Goal: Task Accomplishment & Management: Complete application form

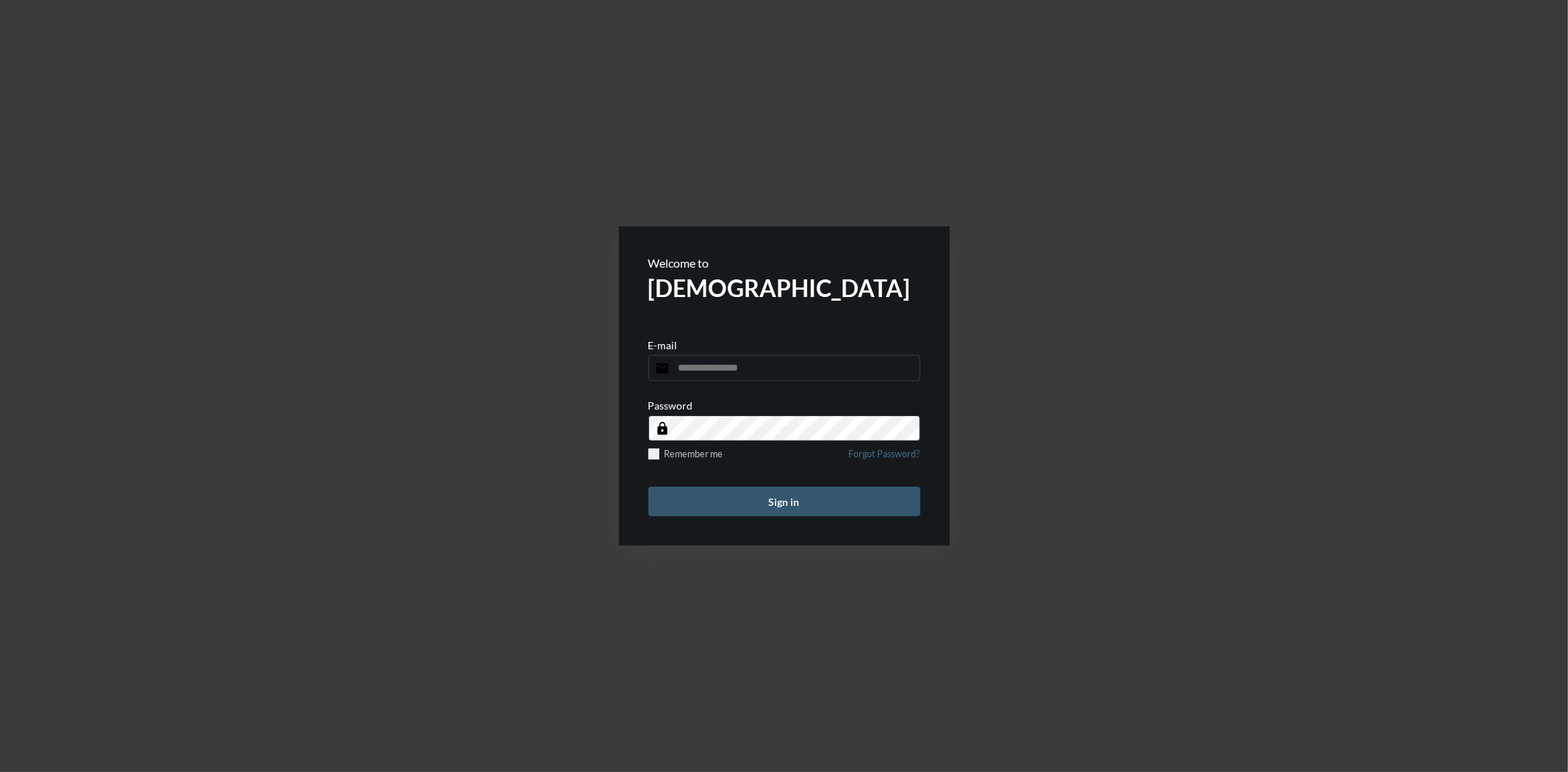
type input "**********"
click at [860, 512] on button "Sign in" at bounding box center [784, 501] width 272 height 30
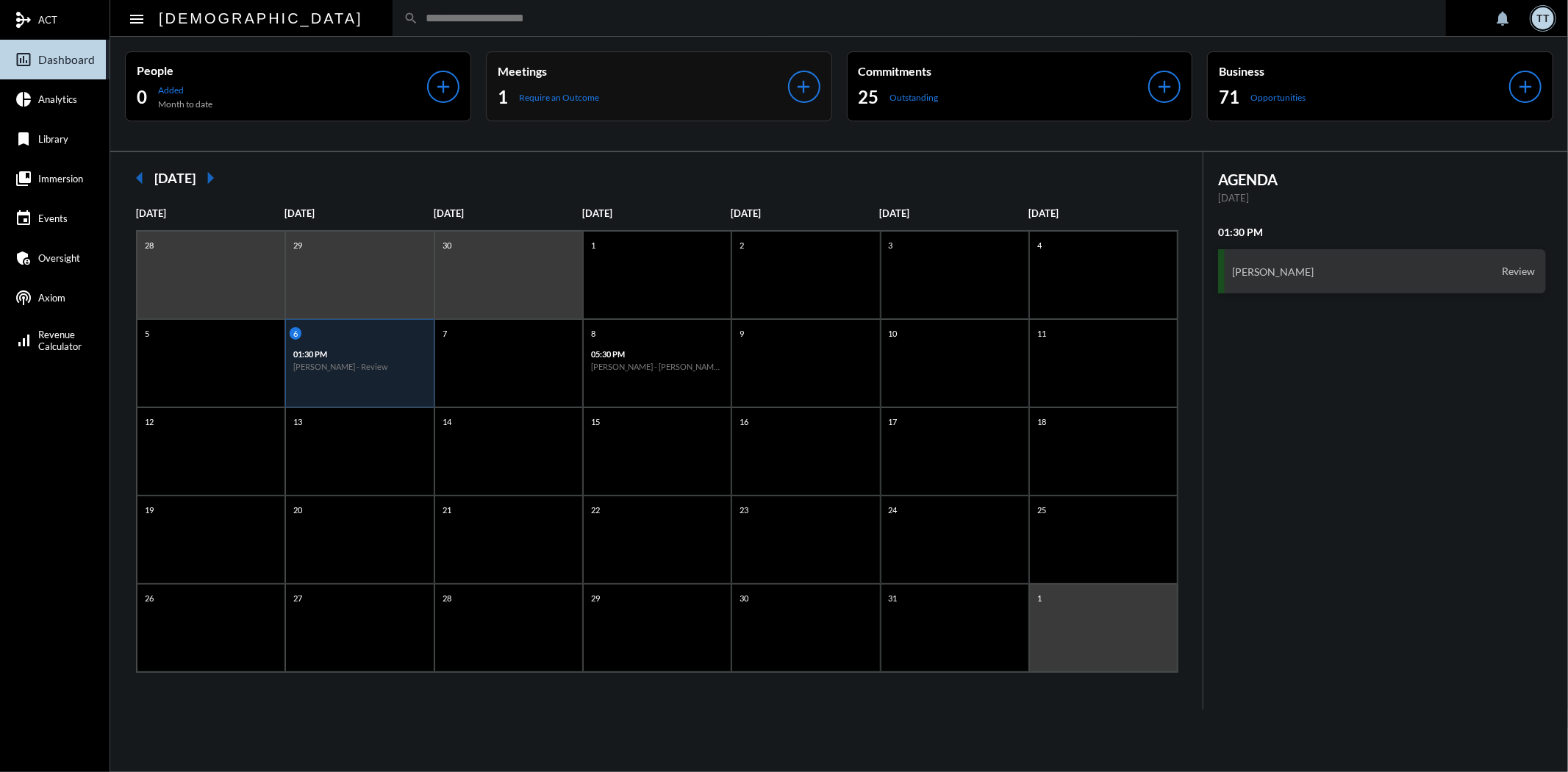
click at [600, 82] on div "Meetings 1 Require an Outcome" at bounding box center [642, 86] width 290 height 45
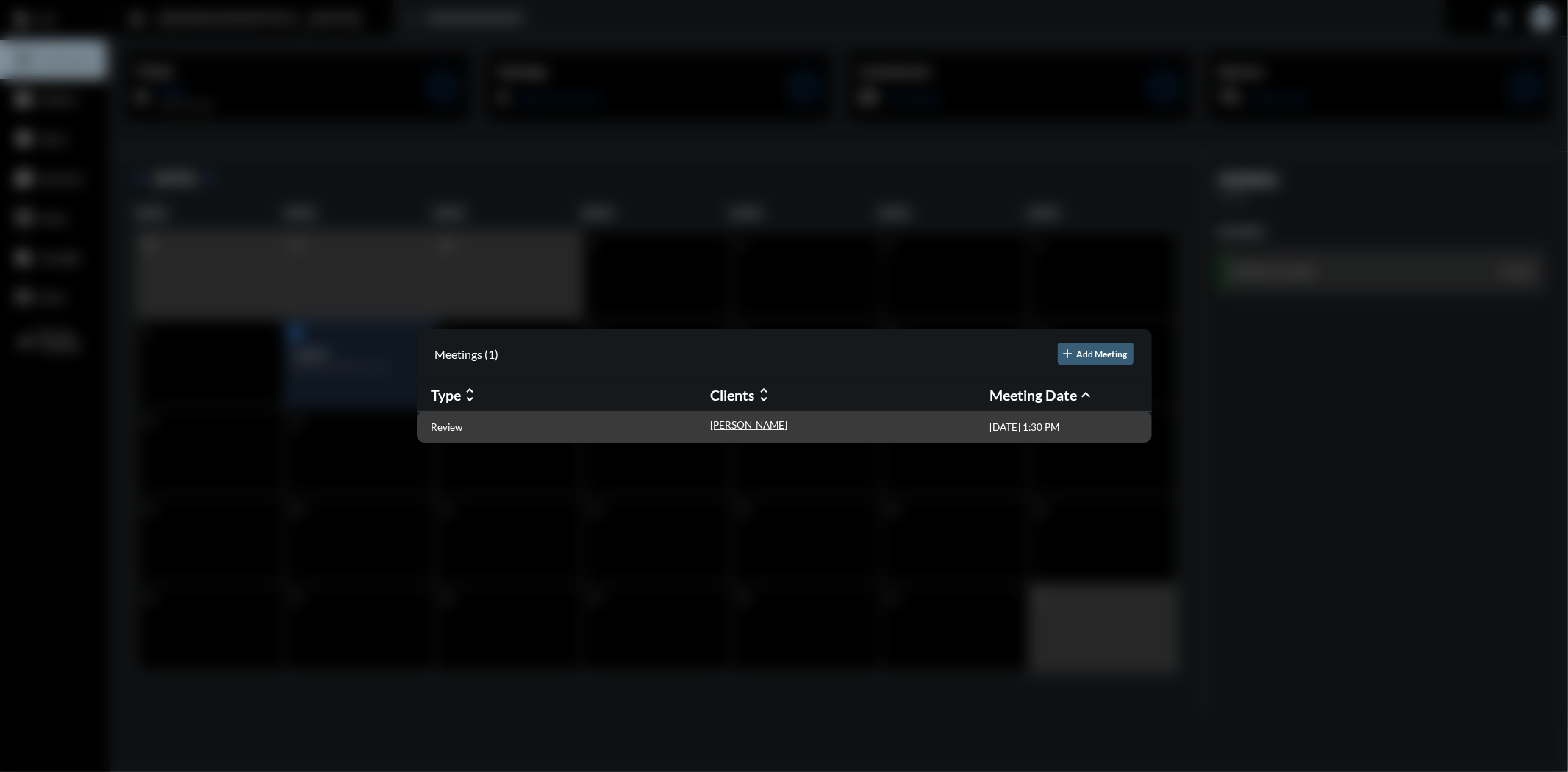
click at [457, 434] on div "Review" at bounding box center [571, 426] width 279 height 15
click at [446, 424] on p "Review" at bounding box center [447, 427] width 31 height 12
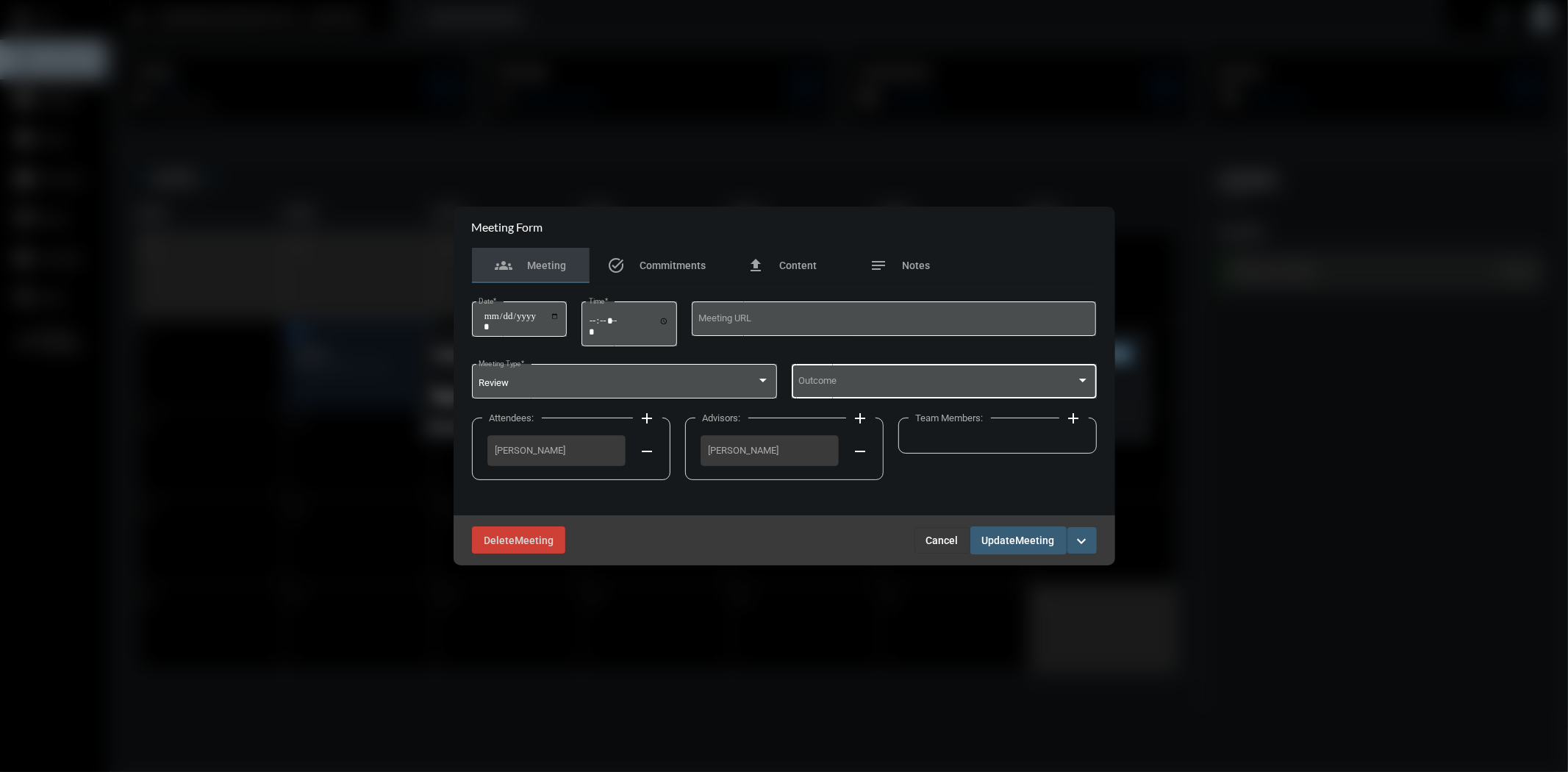
click at [927, 377] on div "Outcome" at bounding box center [944, 380] width 291 height 37
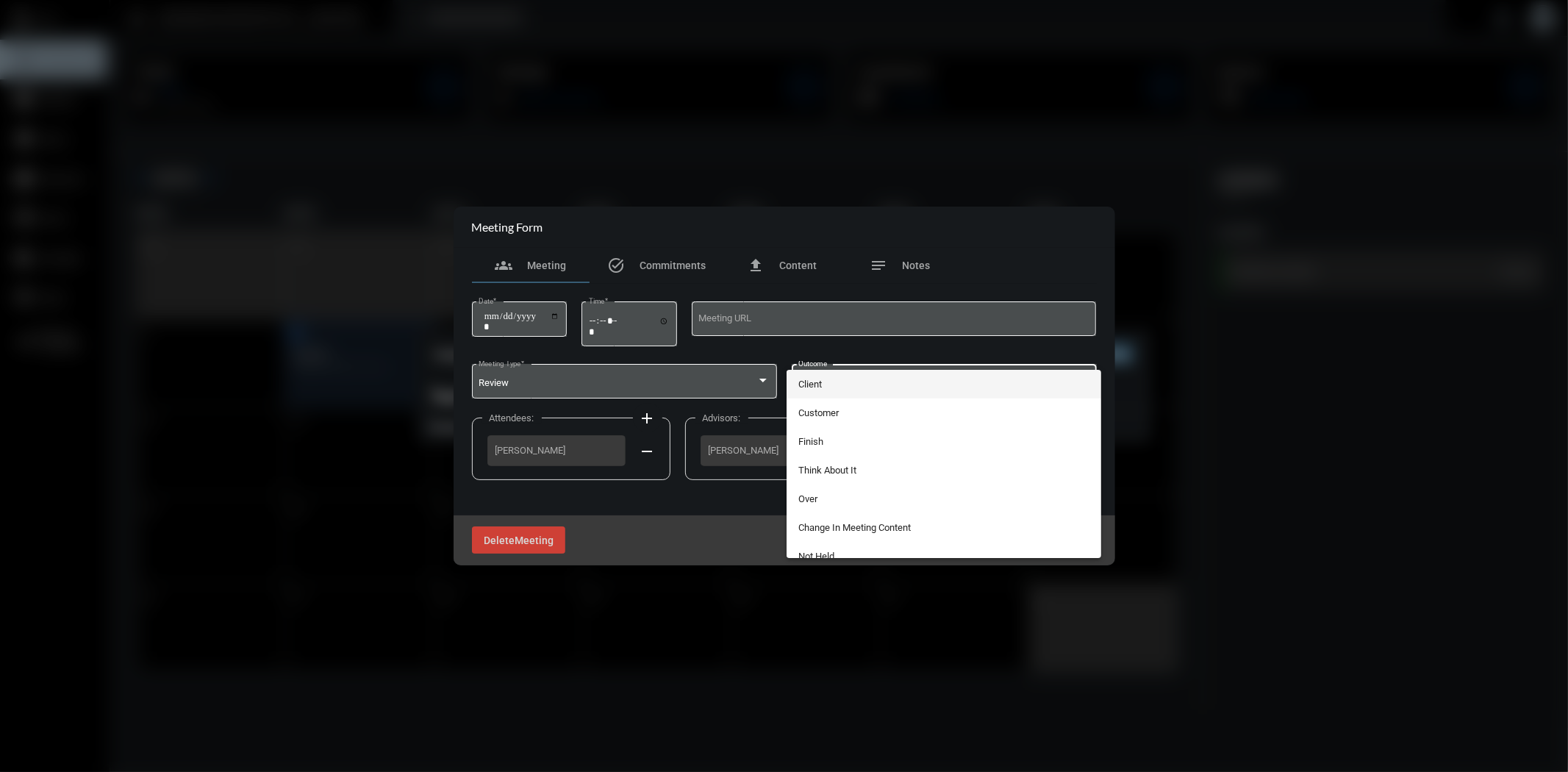
click at [894, 391] on span "Client" at bounding box center [944, 385] width 291 height 29
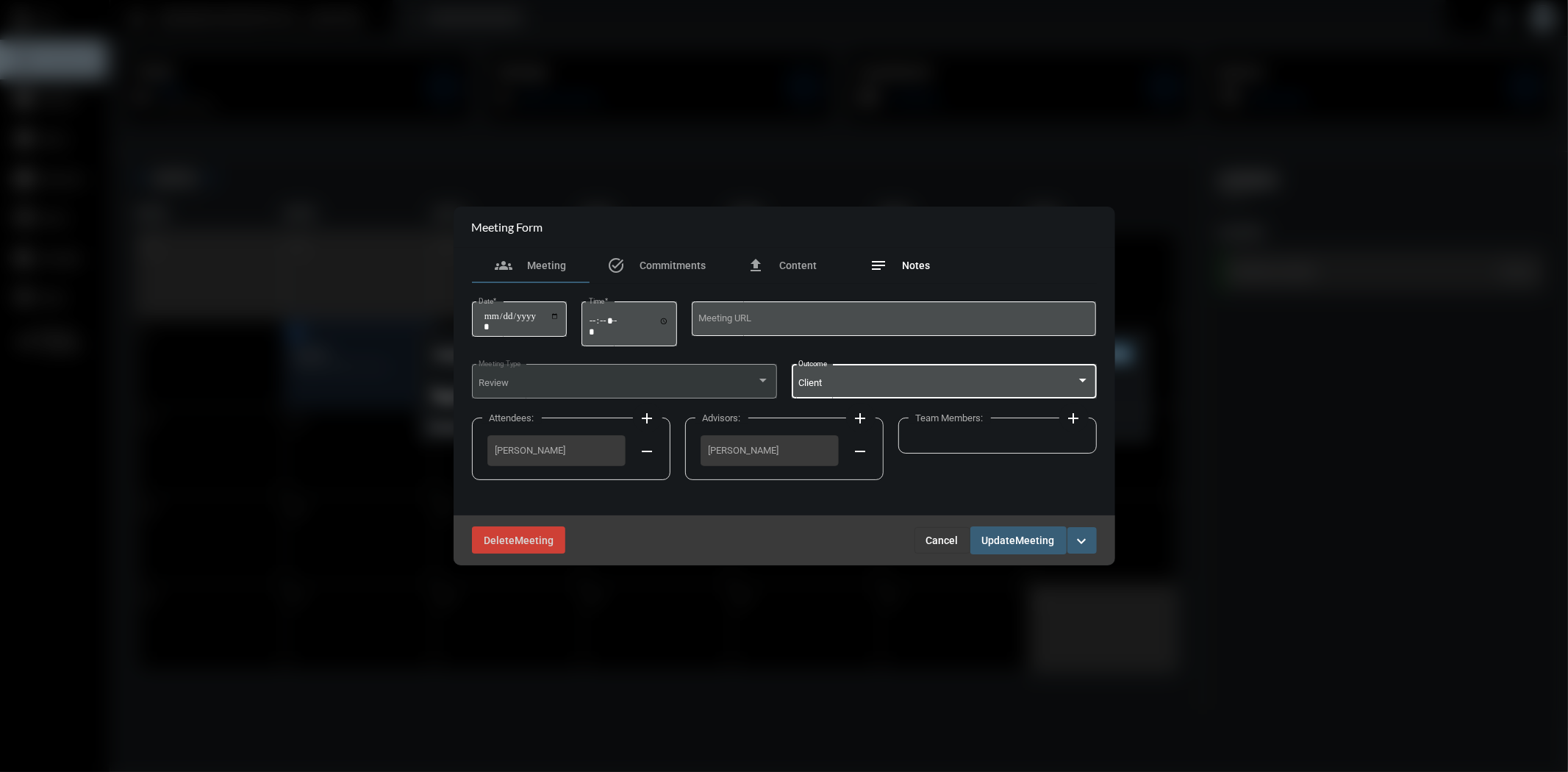
click at [909, 263] on span "Notes" at bounding box center [915, 266] width 28 height 12
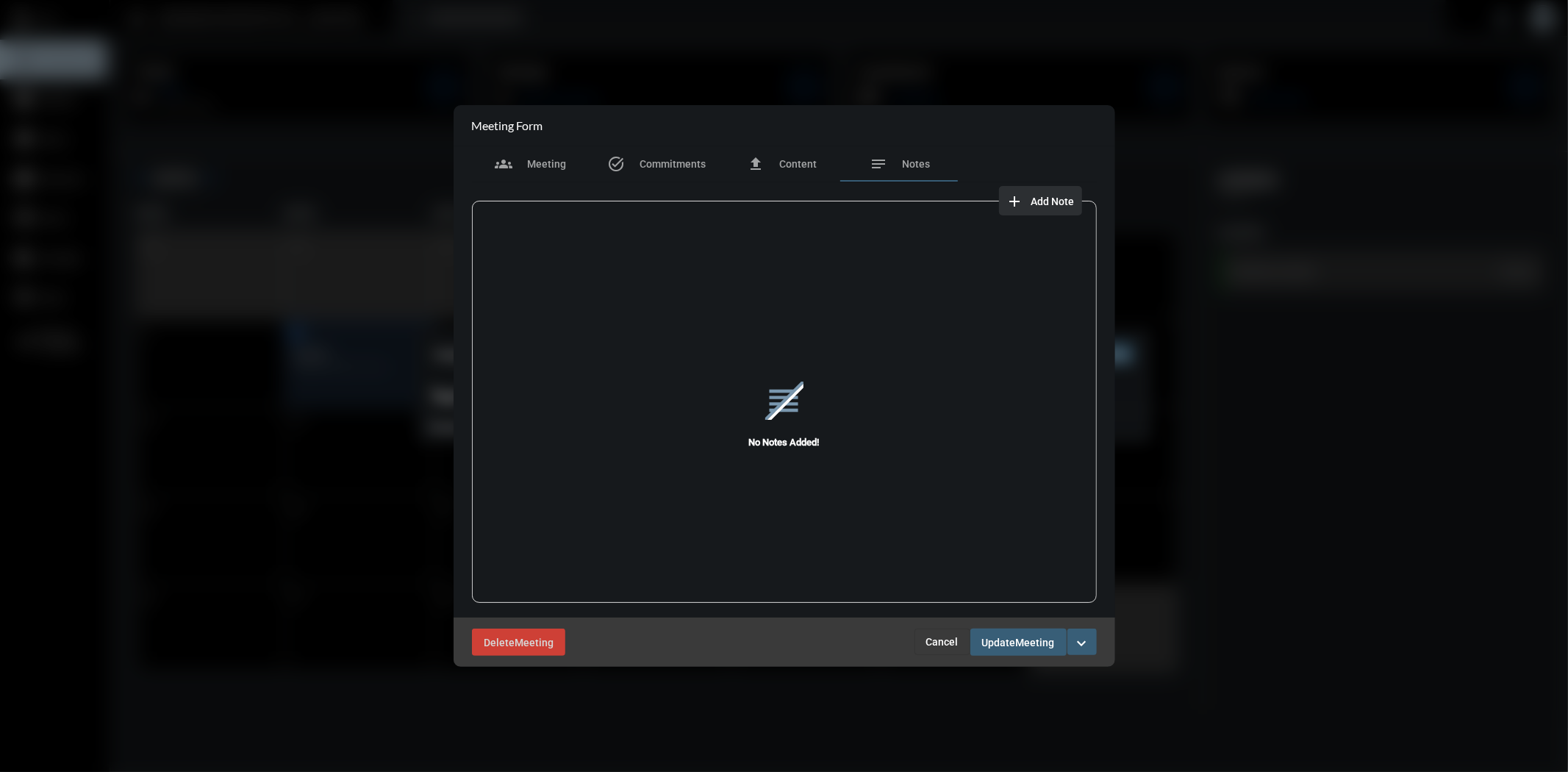
click at [1029, 197] on span "add Add Note" at bounding box center [1041, 201] width 68 height 12
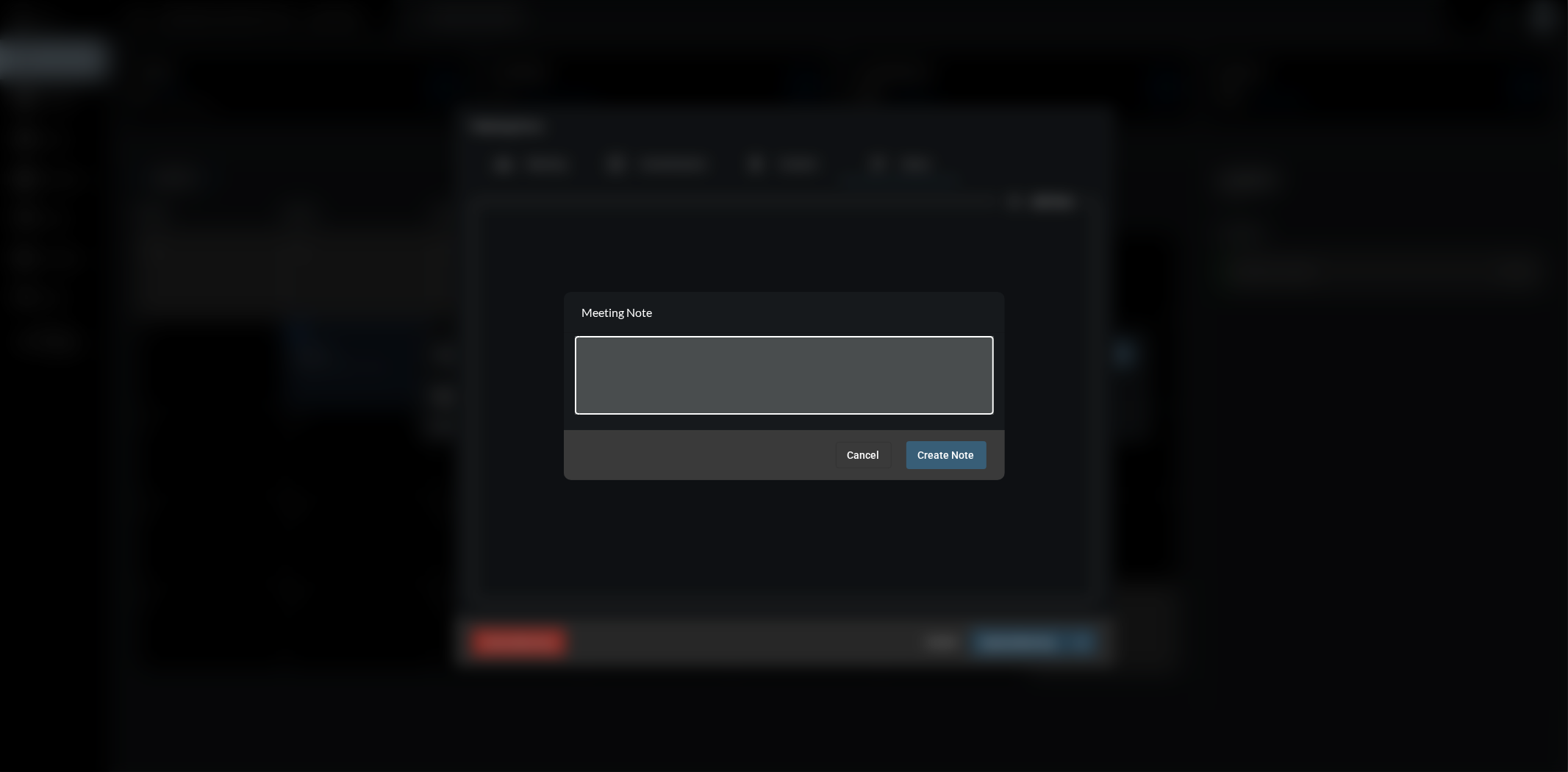
click at [827, 361] on textarea at bounding box center [784, 377] width 405 height 58
type textarea "**********"
click at [937, 444] on button "Create Note" at bounding box center [946, 455] width 80 height 27
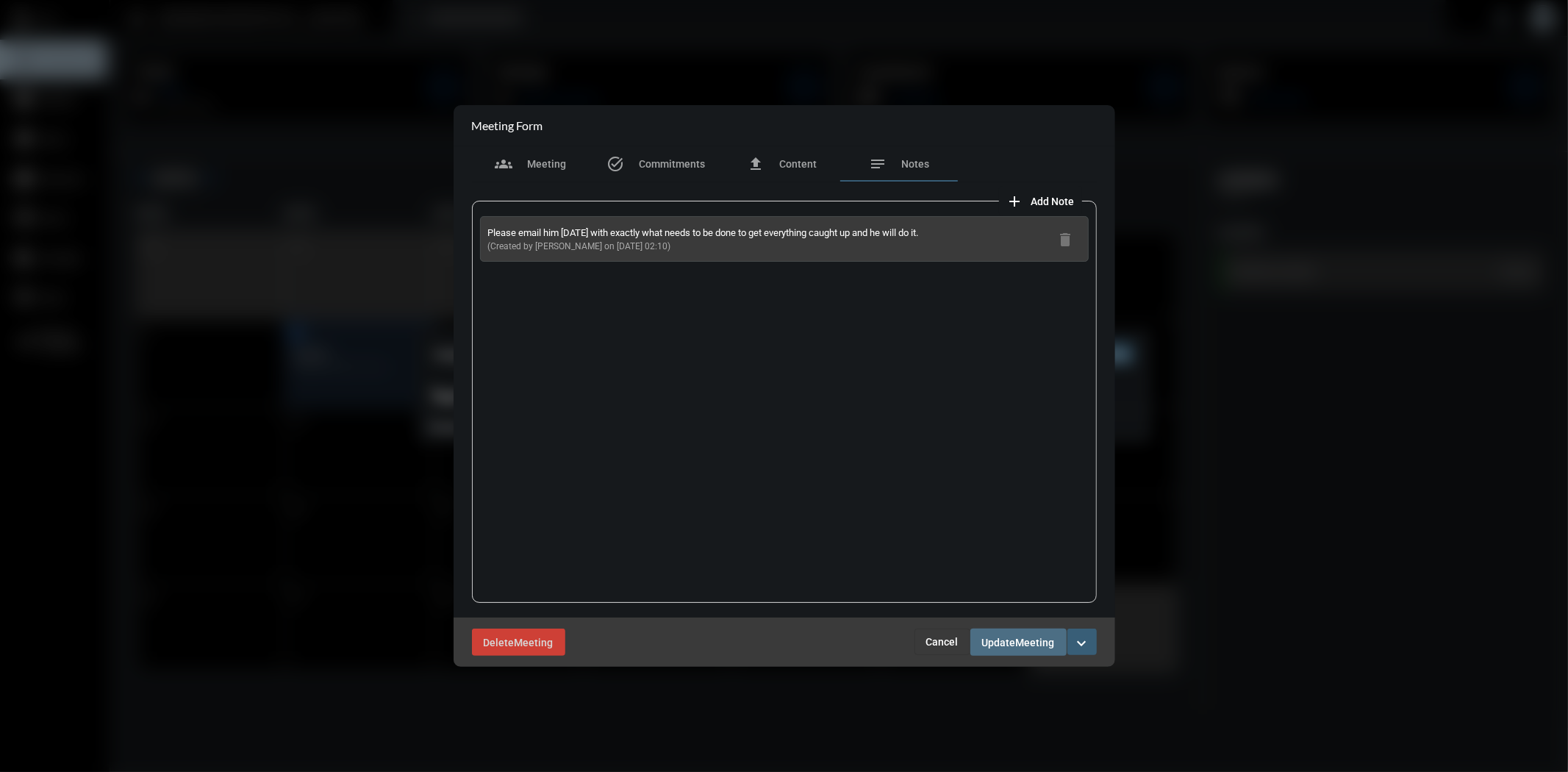
click at [1042, 645] on span "Meeting" at bounding box center [1035, 643] width 39 height 12
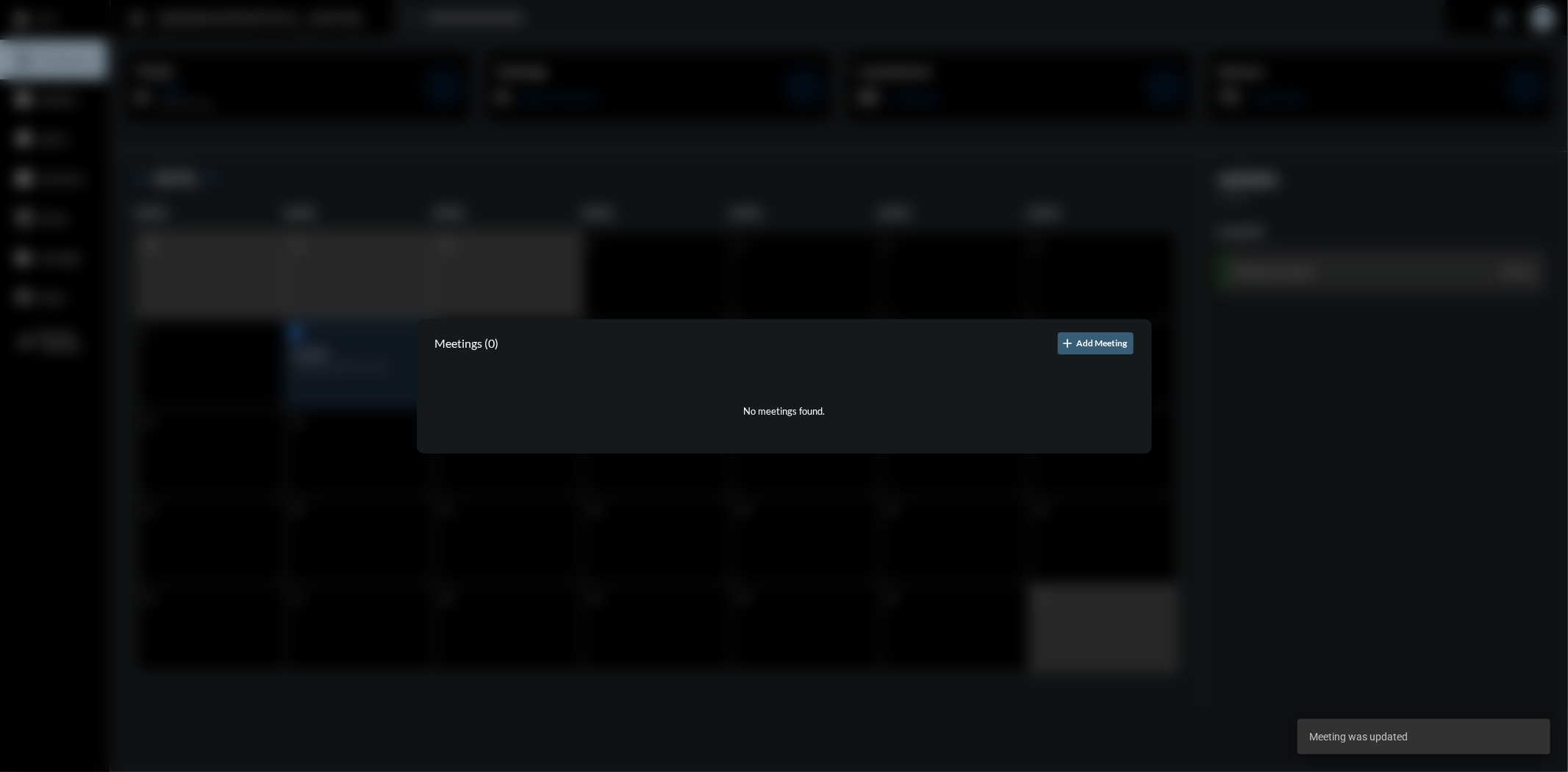
click at [1026, 214] on div at bounding box center [784, 386] width 1568 height 772
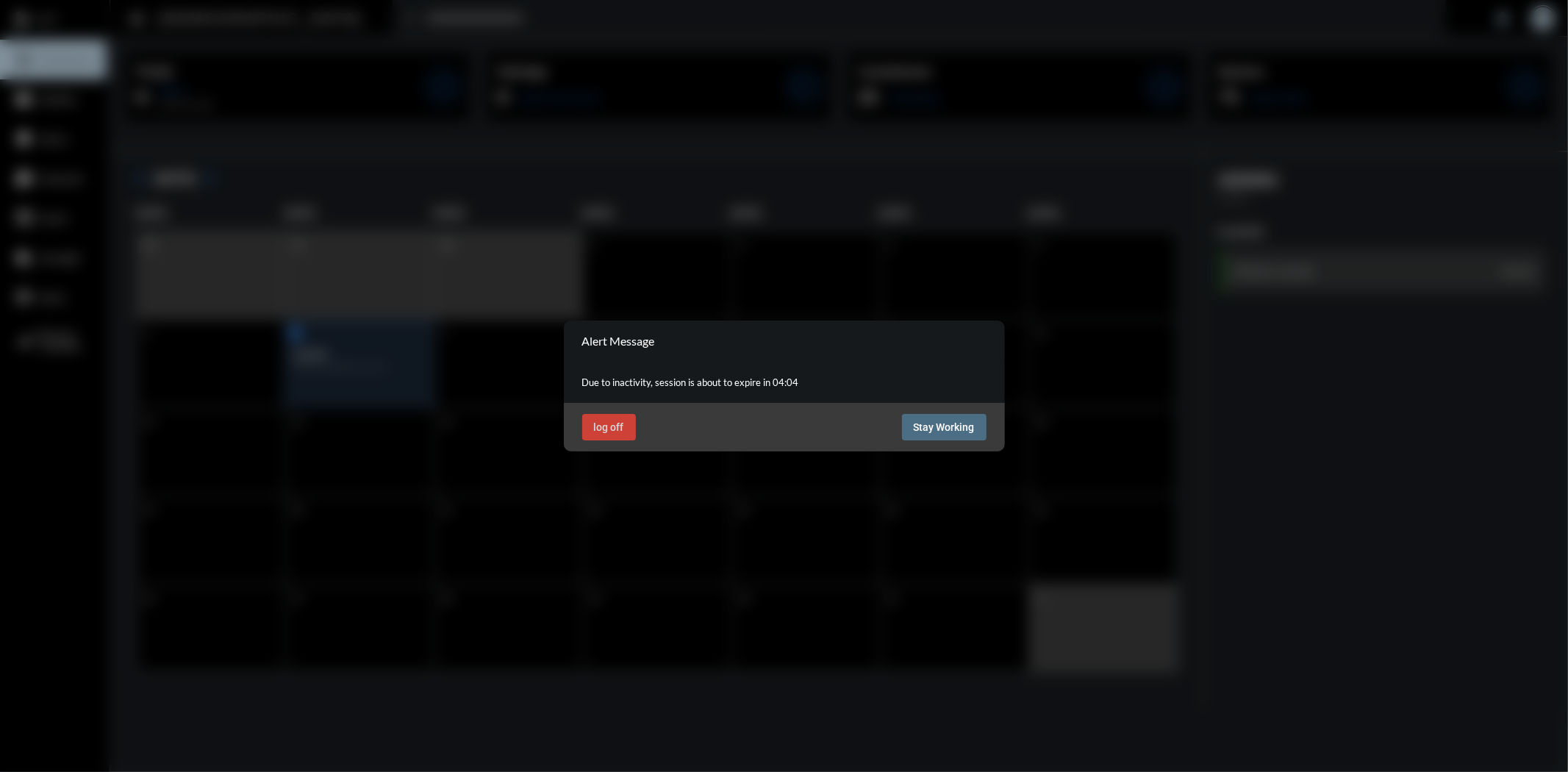
click at [953, 425] on span "Stay Working" at bounding box center [944, 427] width 61 height 12
